Goal: Task Accomplishment & Management: Manage account settings

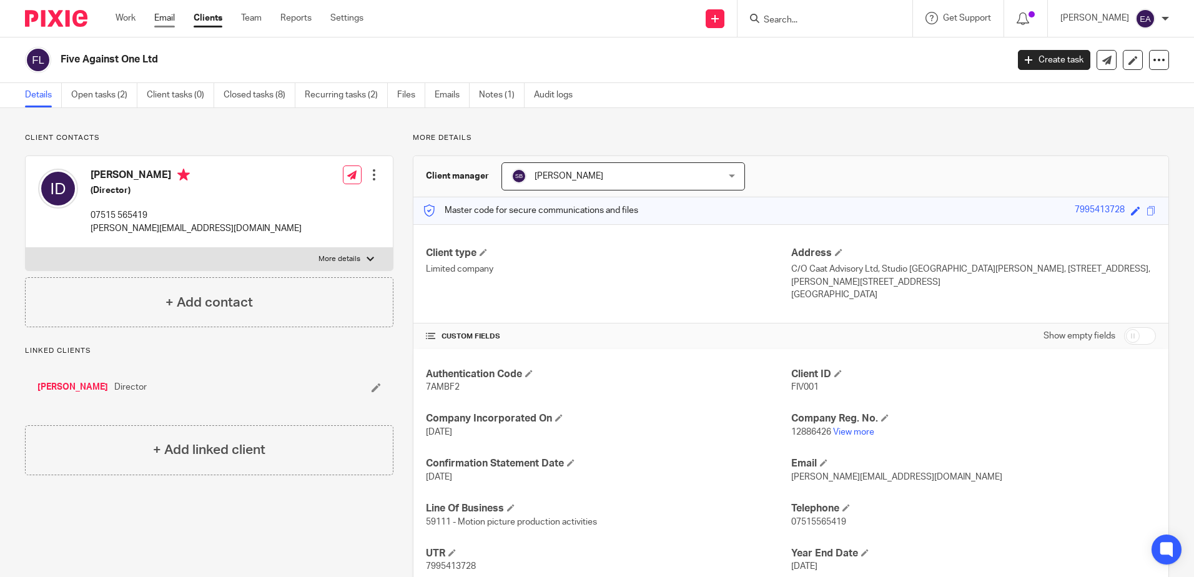
click at [156, 17] on link "Email" at bounding box center [164, 18] width 21 height 12
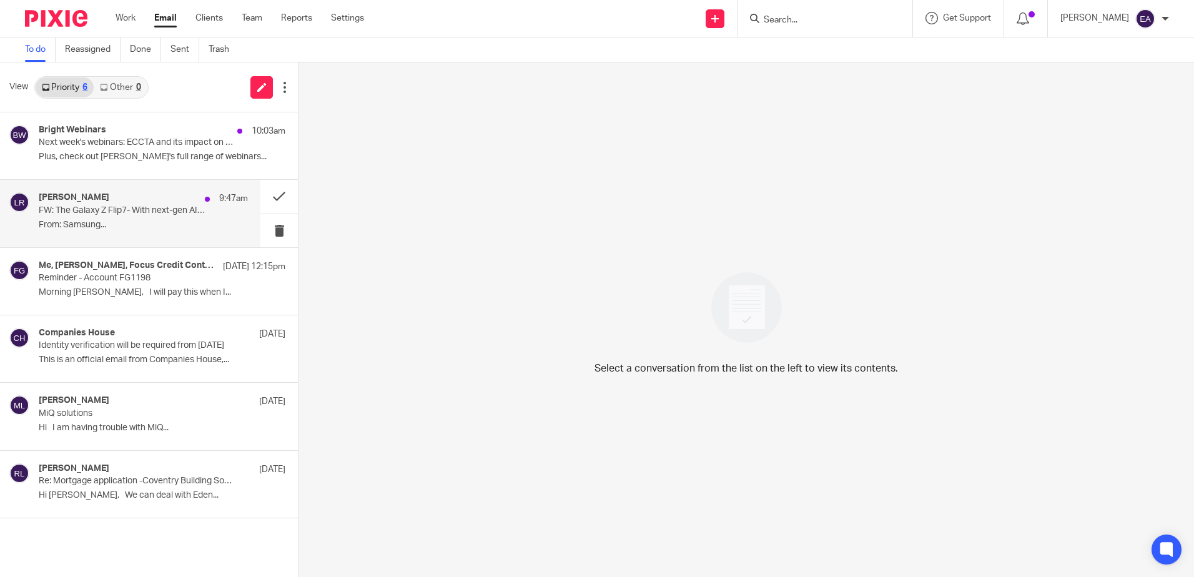
click at [41, 208] on p "FW: The Galaxy Z Flip7- With next-gen AI & a 50MP camera 📸" at bounding box center [122, 210] width 167 height 11
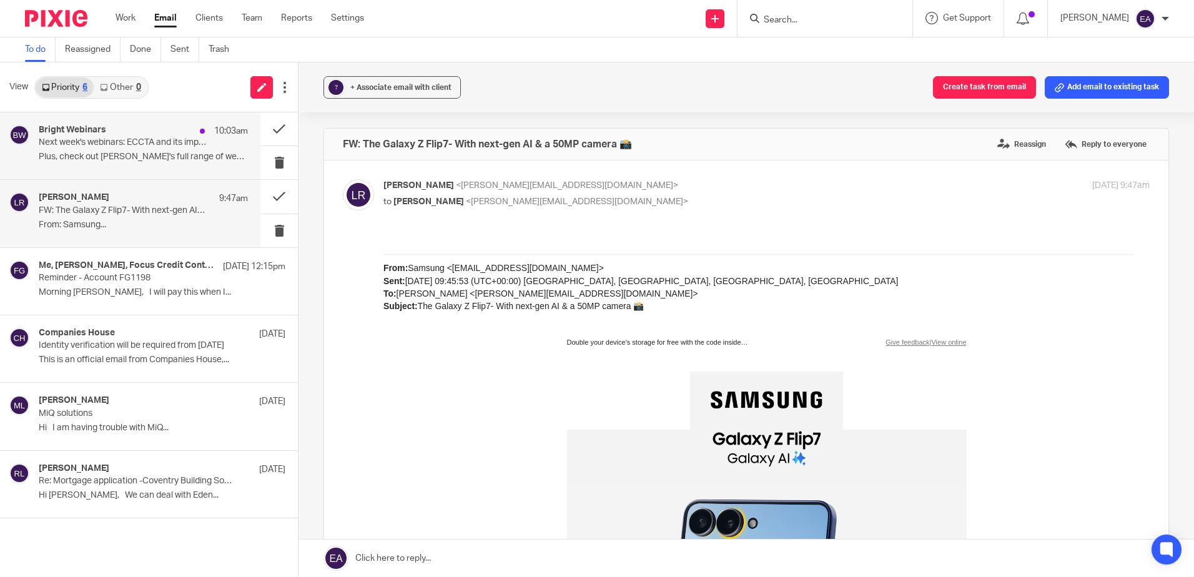
click at [114, 144] on p "Next week's webinars: ECCTA and its impact on accountants and AML procedures" at bounding box center [122, 142] width 167 height 11
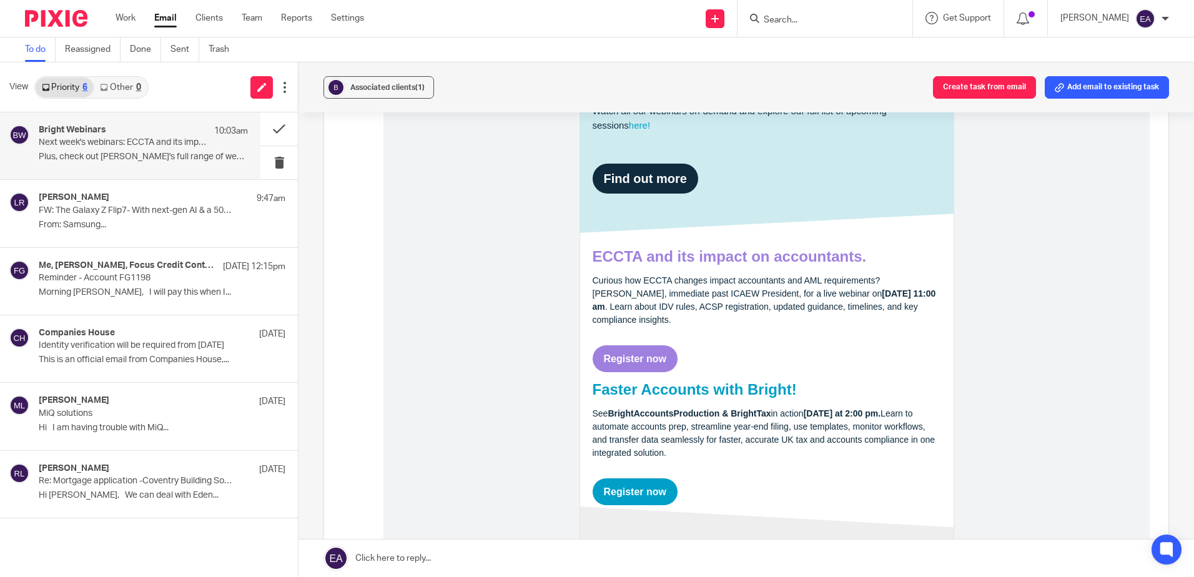
scroll to position [375, 0]
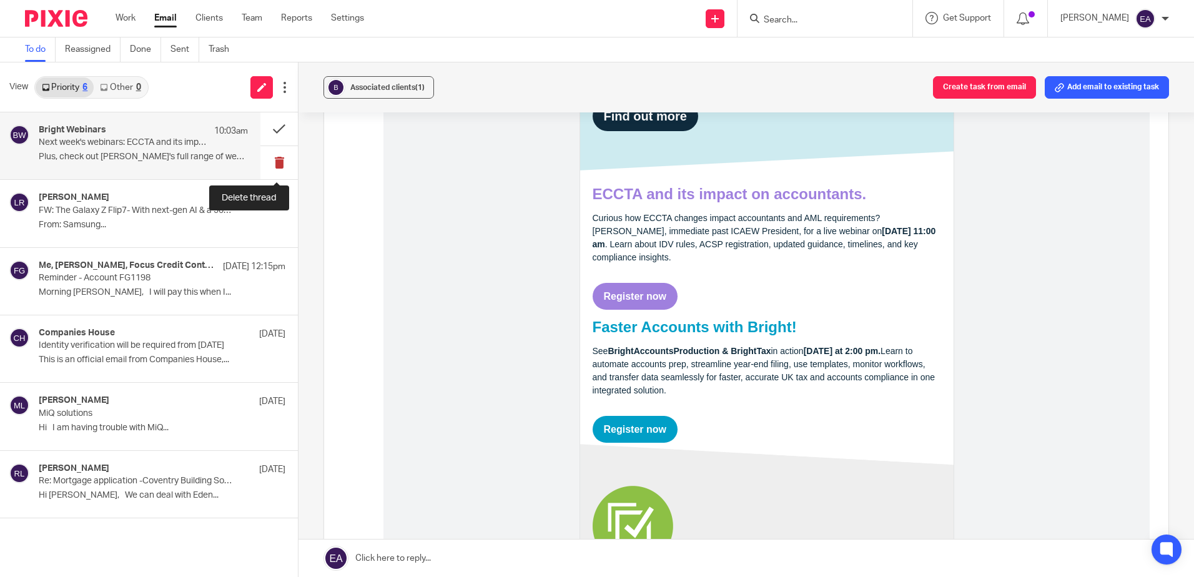
click at [280, 157] on button at bounding box center [278, 162] width 37 height 33
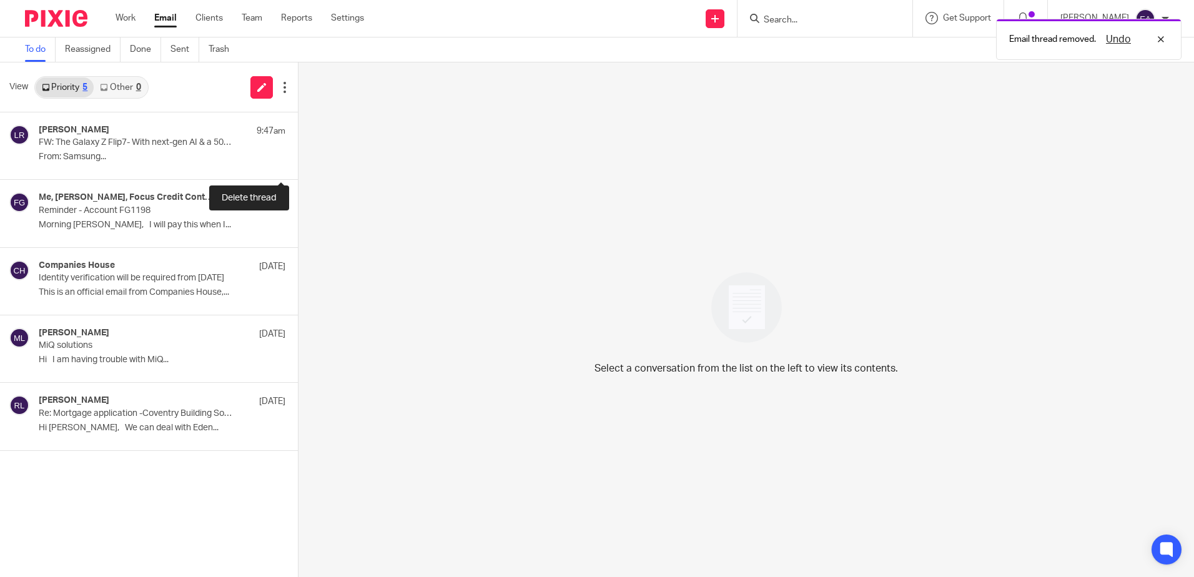
click at [298, 157] on button at bounding box center [303, 162] width 10 height 33
